Goal: Task Accomplishment & Management: Use online tool/utility

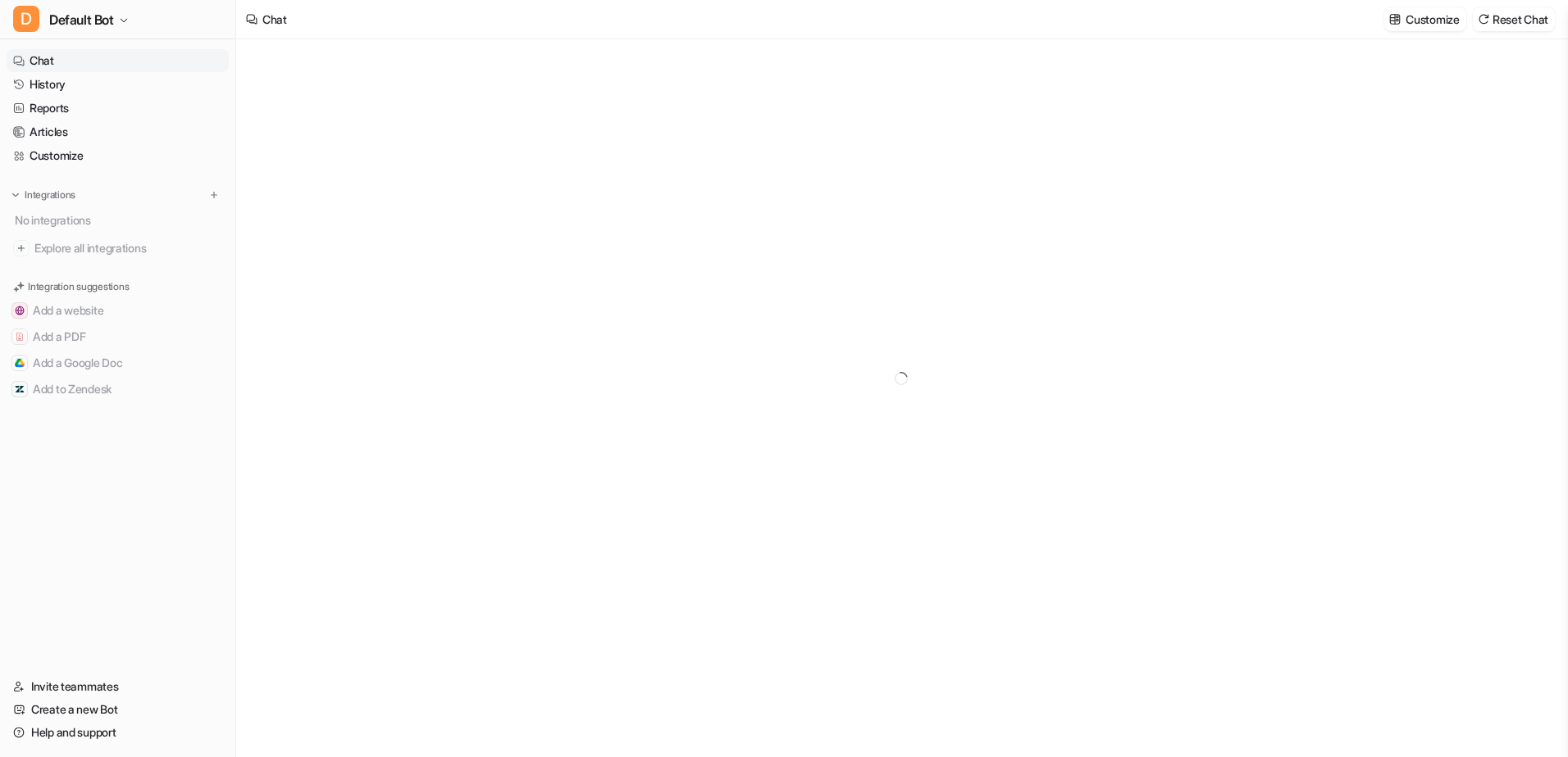
type textarea "**********"
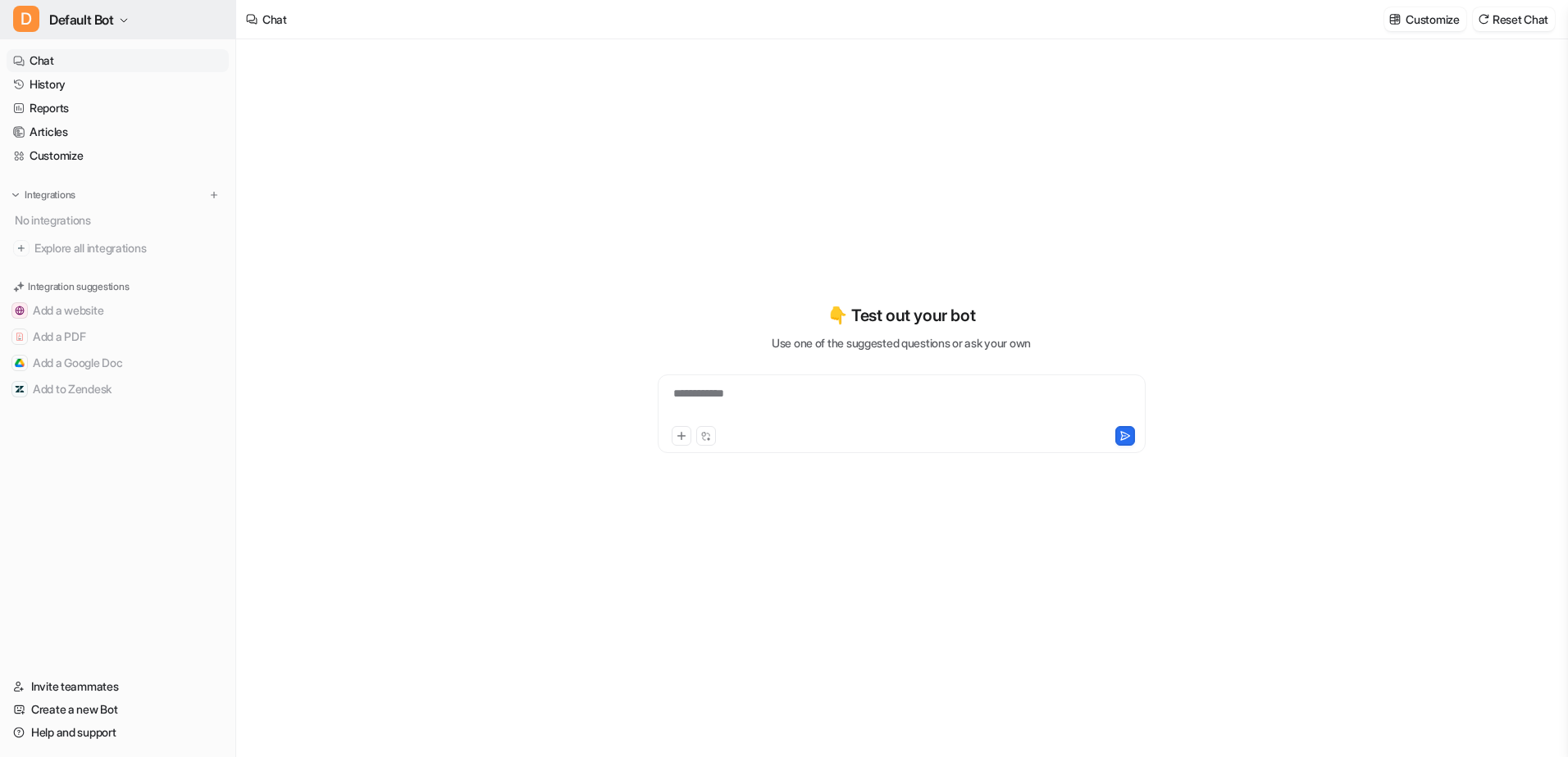
click at [71, 27] on span "Default Bot" at bounding box center [82, 19] width 65 height 23
